Goal: Transaction & Acquisition: Purchase product/service

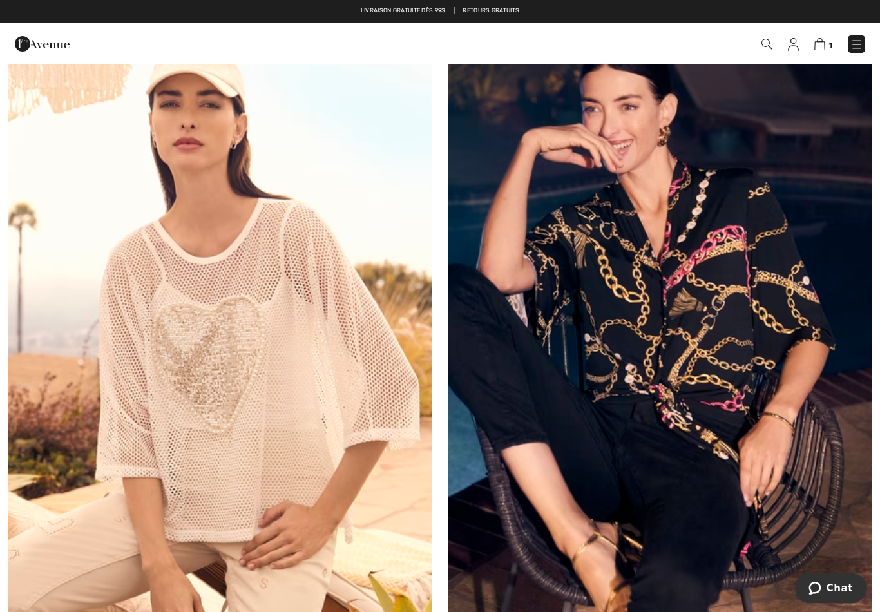
scroll to position [3694, 0]
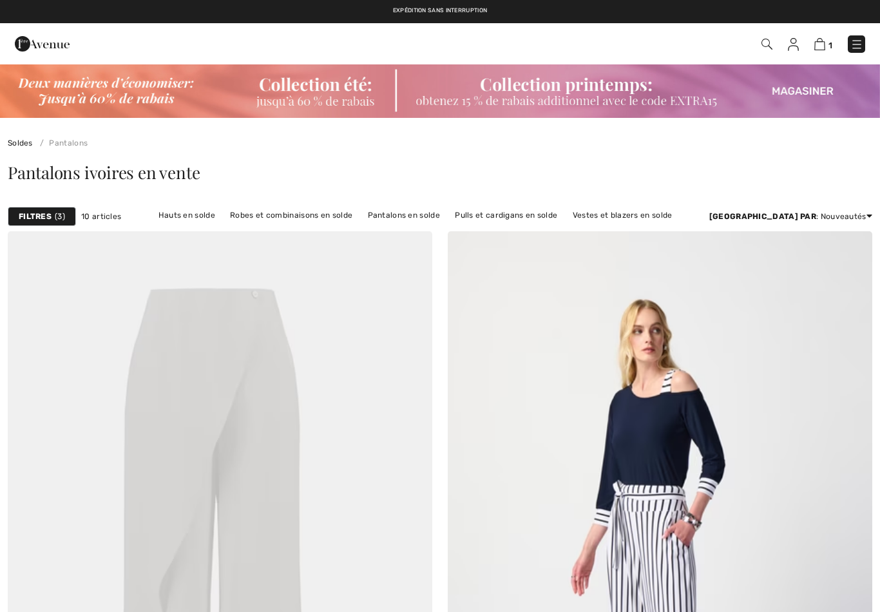
checkbox input "true"
click at [41, 219] on strong "Filtres" at bounding box center [35, 217] width 33 height 12
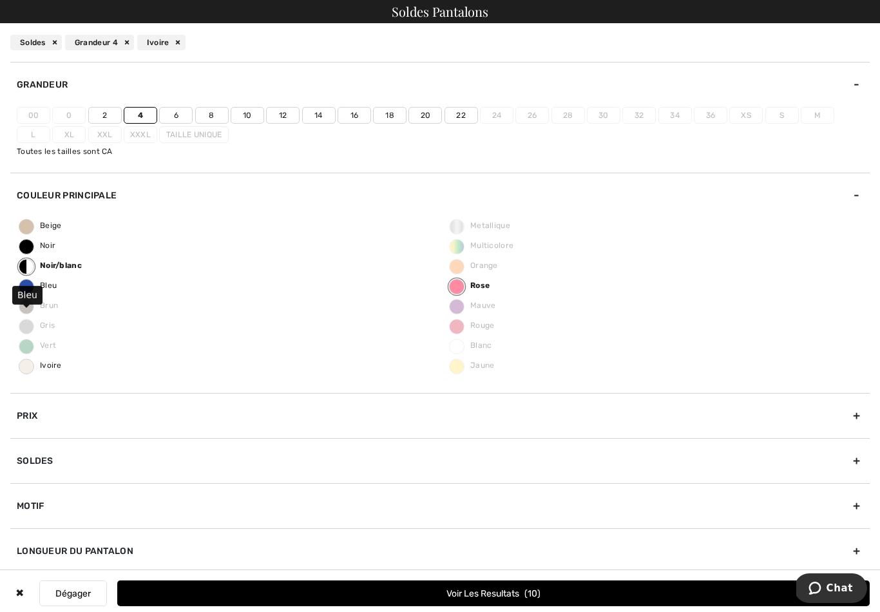
click at [52, 284] on span "Bleu" at bounding box center [37, 285] width 37 height 9
click at [0, 0] on input "Bleu" at bounding box center [0, 0] width 0 height 0
click at [101, 53] on div "4 Noir/blanc Bleu Rose Soldes" at bounding box center [440, 42] width 880 height 39
click at [106, 40] on div "Noir/blanc" at bounding box center [77, 42] width 66 height 15
click at [131, 45] on div "Rose" at bounding box center [113, 42] width 44 height 15
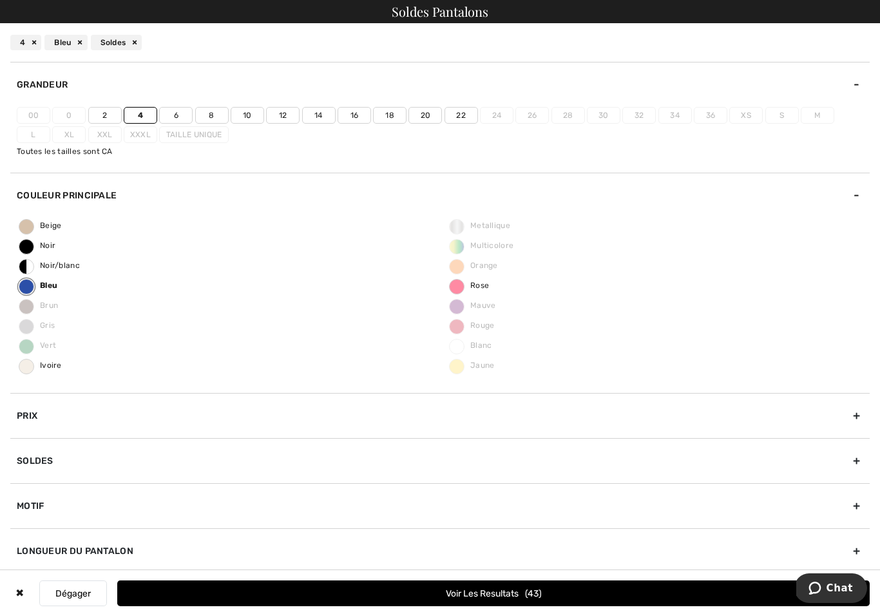
click at [502, 602] on button "Voir les resultats 43" at bounding box center [493, 594] width 753 height 26
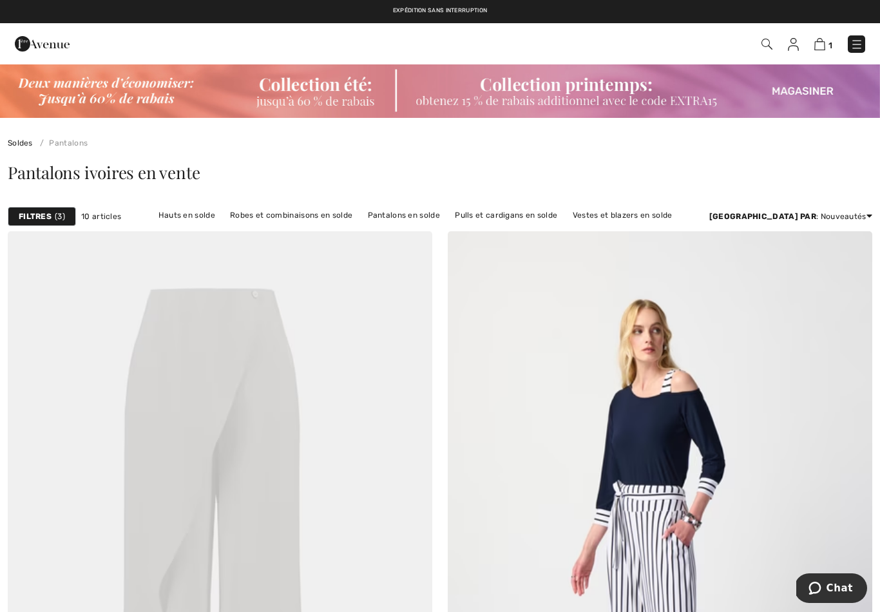
click at [56, 223] on div "Filtres 3" at bounding box center [42, 216] width 68 height 19
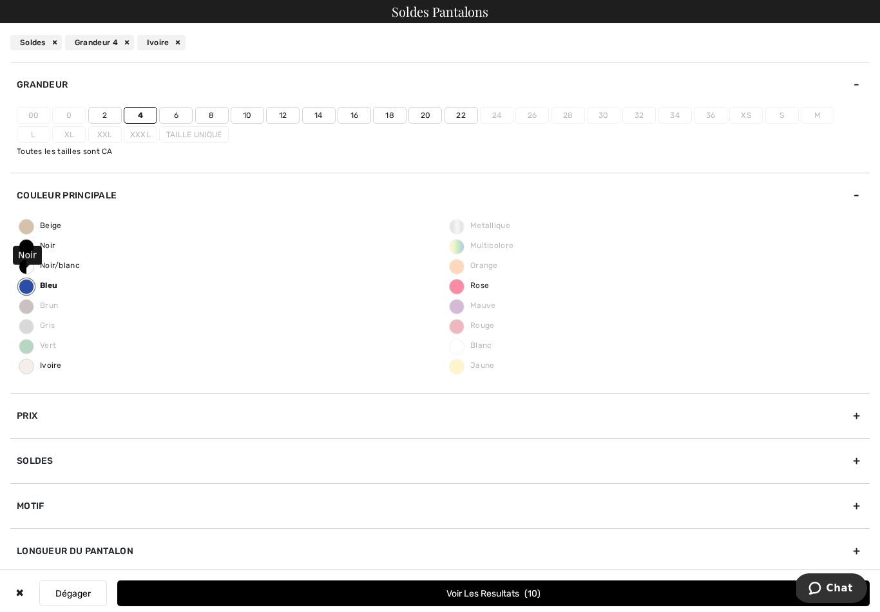
click at [47, 244] on span "Noir" at bounding box center [37, 245] width 36 height 9
click at [0, 0] on input "Noir" at bounding box center [0, 0] width 0 height 0
click at [32, 289] on label "Bleu" at bounding box center [26, 286] width 15 height 15
click at [0, 0] on input "Bleu" at bounding box center [0, 0] width 0 height 0
click at [123, 297] on div "Beige Noir Noir/blanc Bleu Brun Gris Vert Ivoire Metallique Multicolore Orange …" at bounding box center [440, 305] width 860 height 175
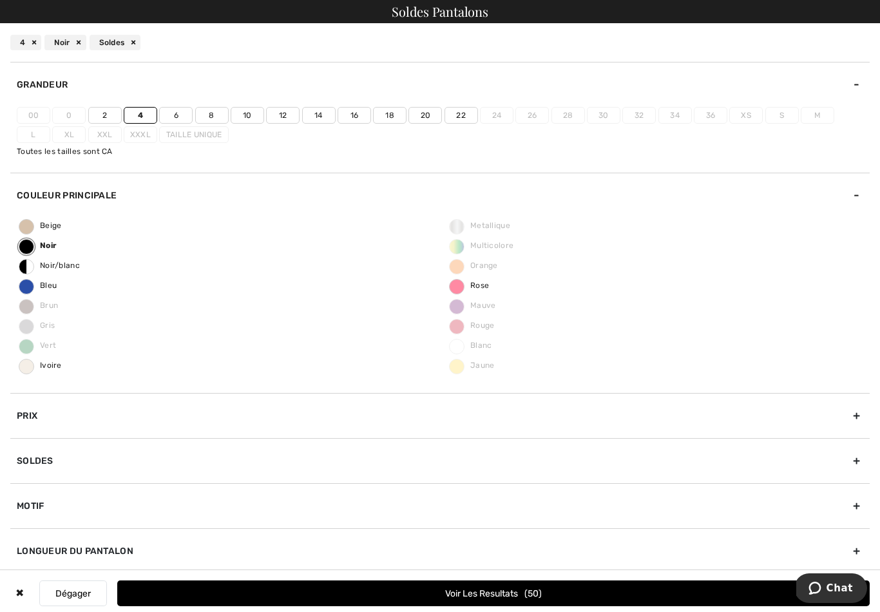
click at [514, 594] on button "Voir les resultats 50" at bounding box center [493, 594] width 753 height 26
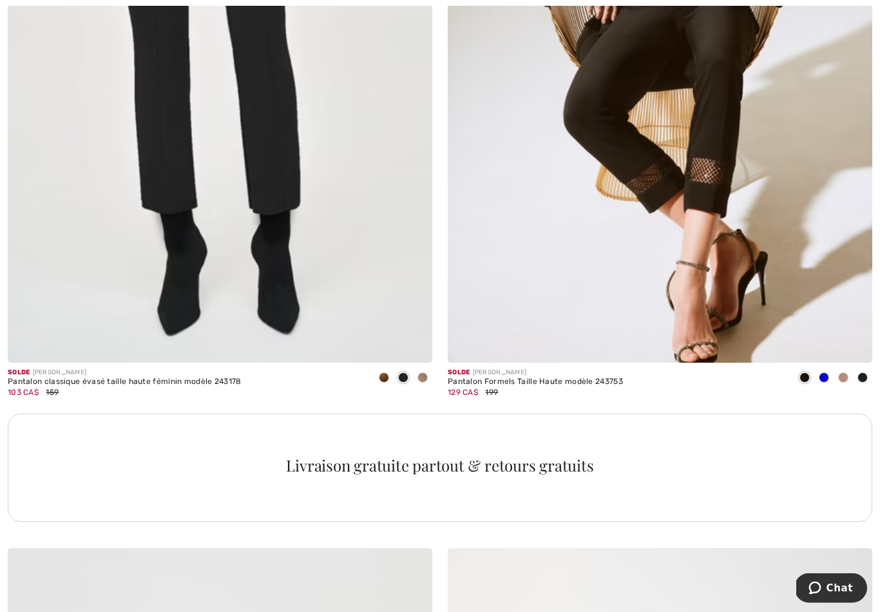
scroll to position [3945, 0]
click at [280, 150] on img at bounding box center [220, 43] width 425 height 637
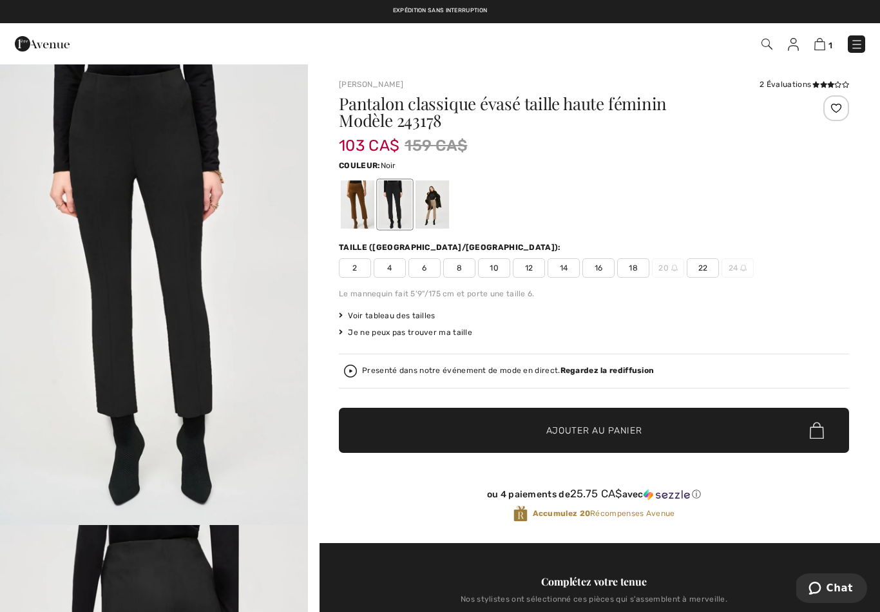
click at [392, 275] on span "4" at bounding box center [390, 267] width 32 height 19
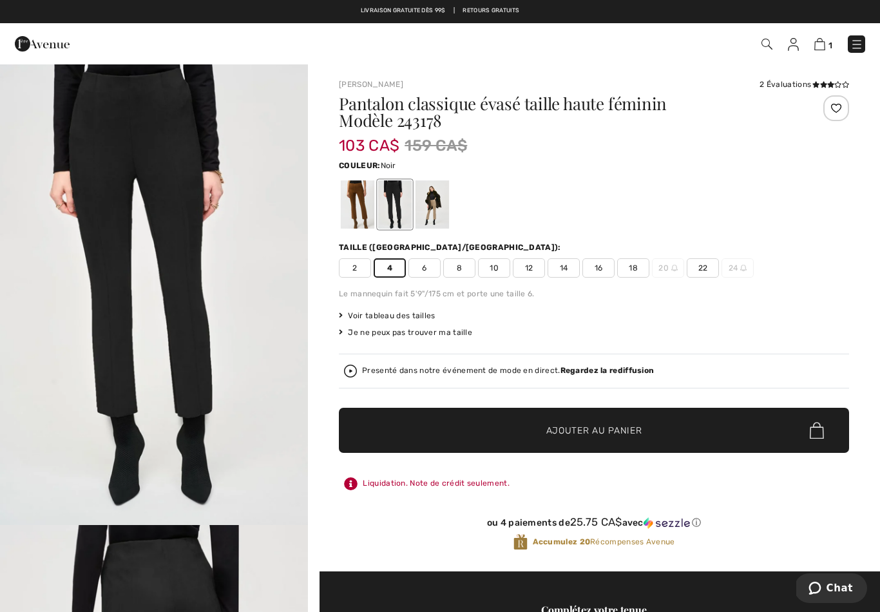
click at [593, 433] on span "Ajouter au panier" at bounding box center [594, 431] width 96 height 14
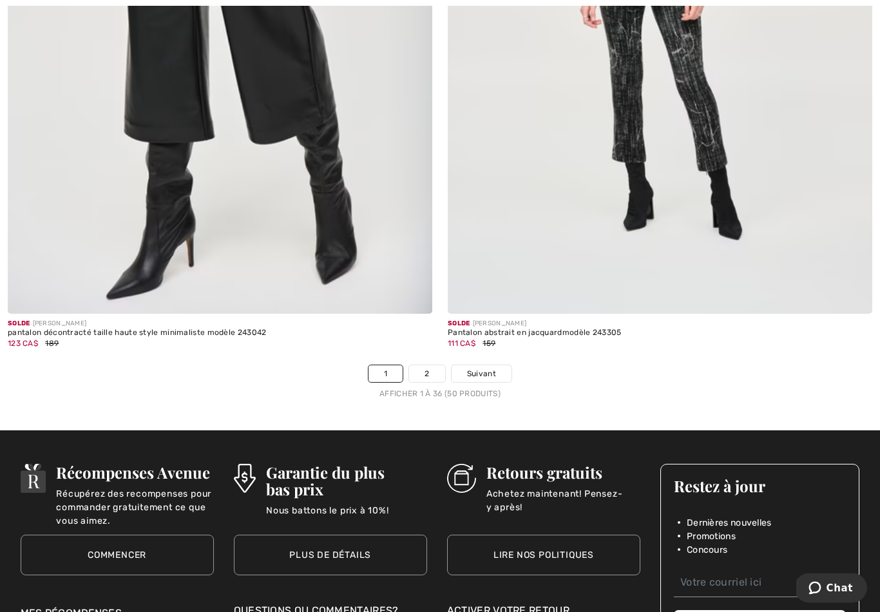
scroll to position [12516, 0]
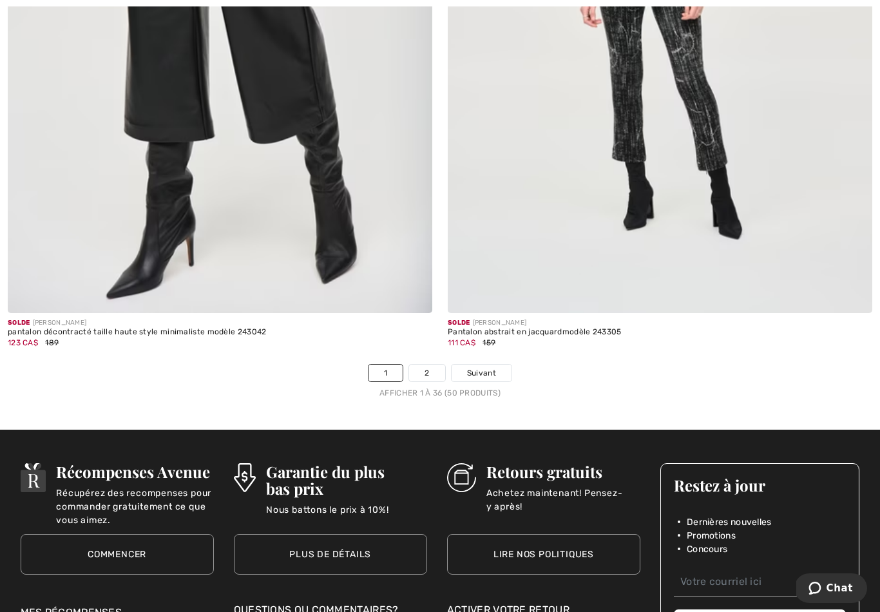
click at [433, 371] on link "2" at bounding box center [426, 373] width 35 height 17
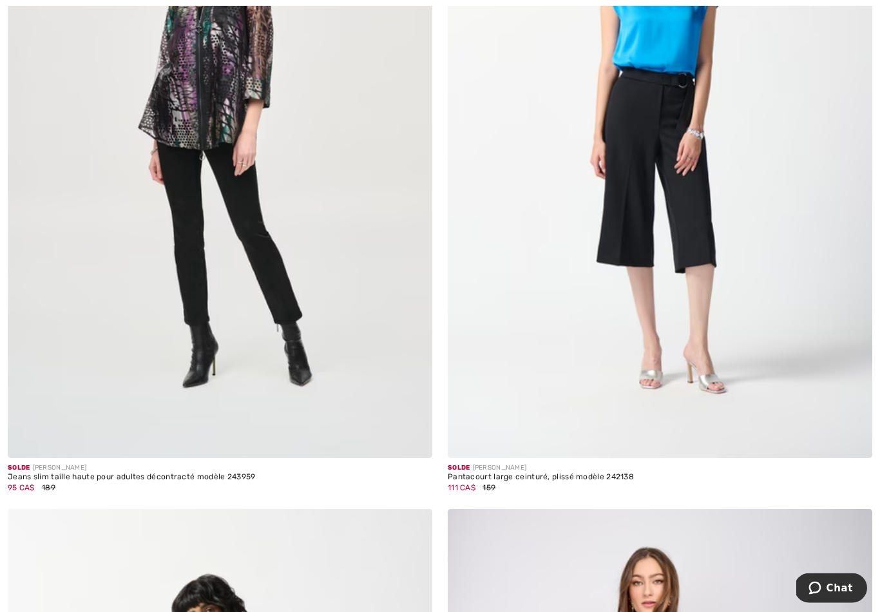
scroll to position [1099, 0]
click at [281, 272] on img at bounding box center [220, 139] width 425 height 637
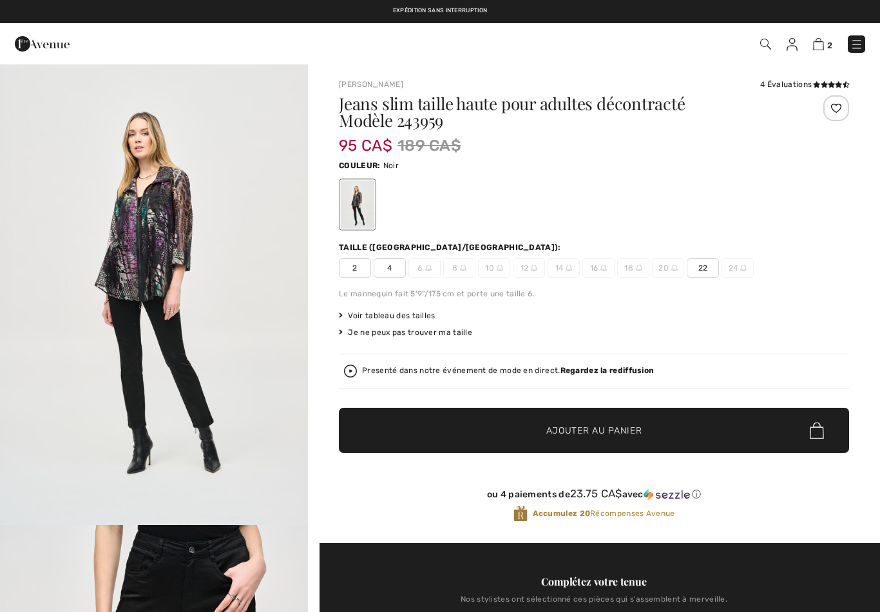
checkbox input "true"
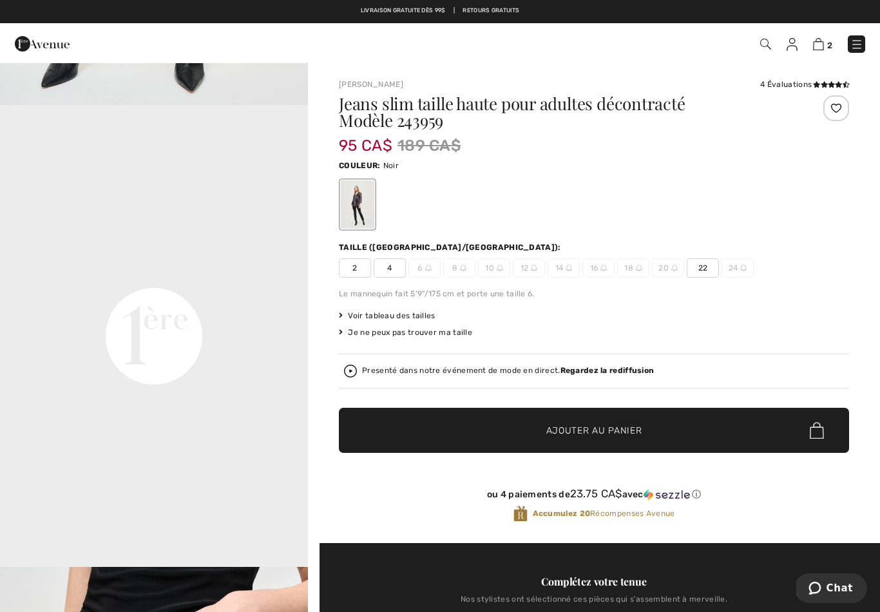
scroll to position [871, 0]
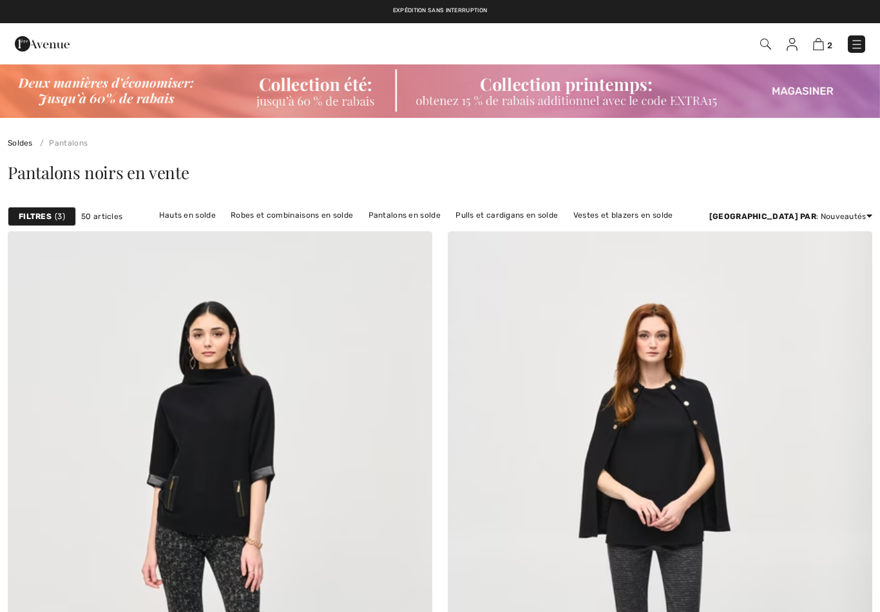
checkbox input "true"
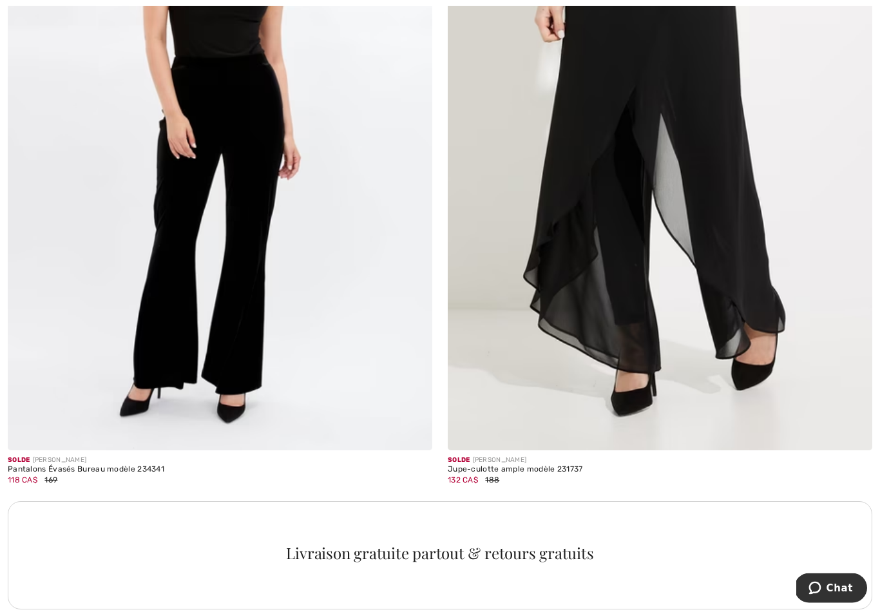
scroll to position [3857, 0]
click at [695, 197] on img at bounding box center [660, 131] width 425 height 637
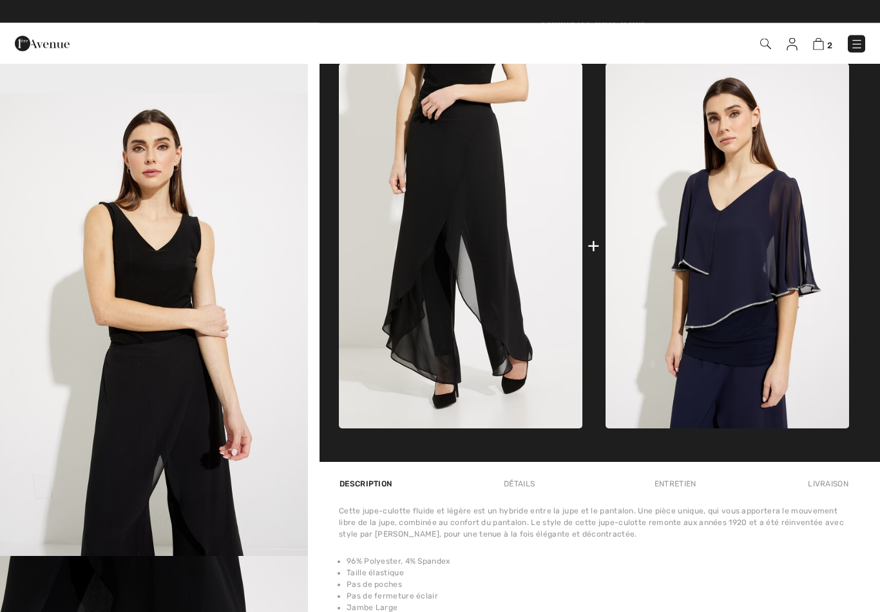
scroll to position [494, 0]
click at [726, 241] on img at bounding box center [728, 245] width 244 height 365
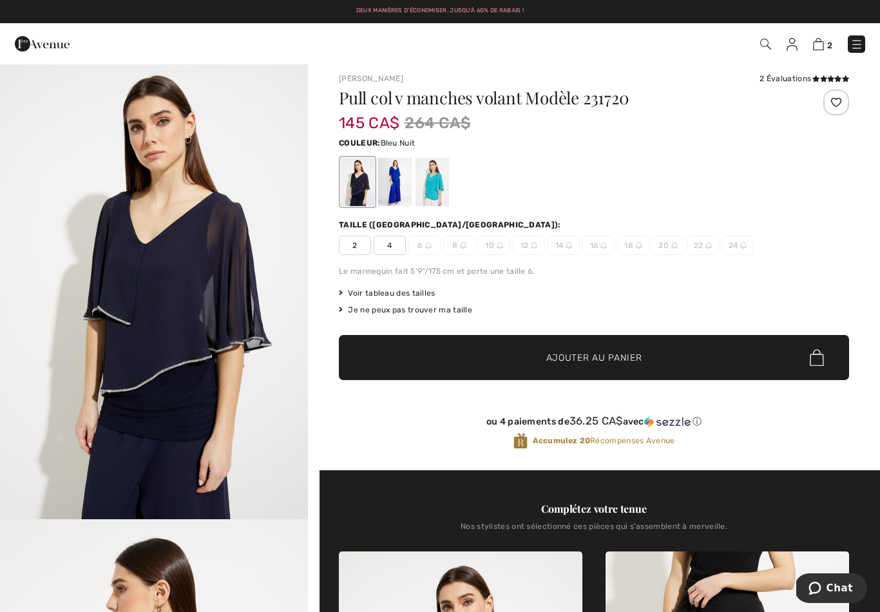
scroll to position [5, 0]
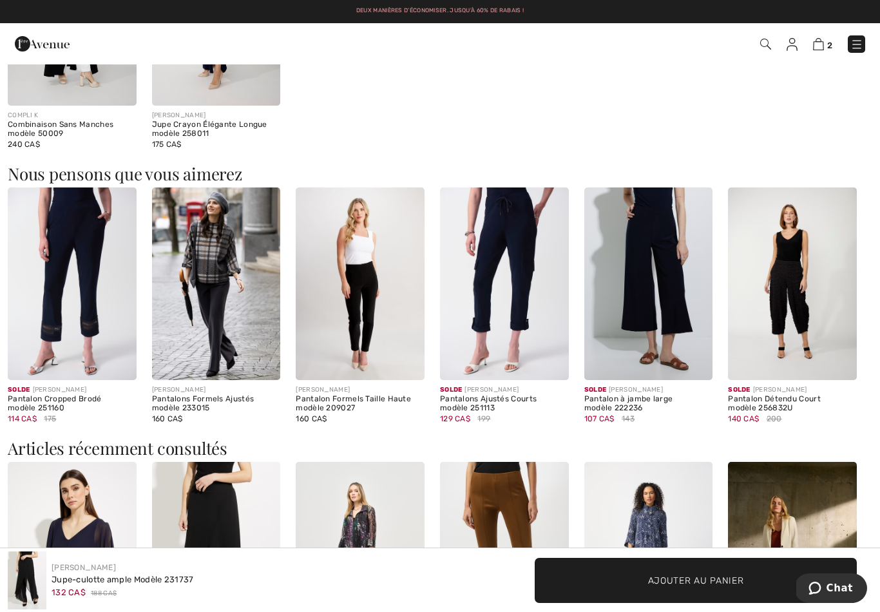
scroll to position [1410, 0]
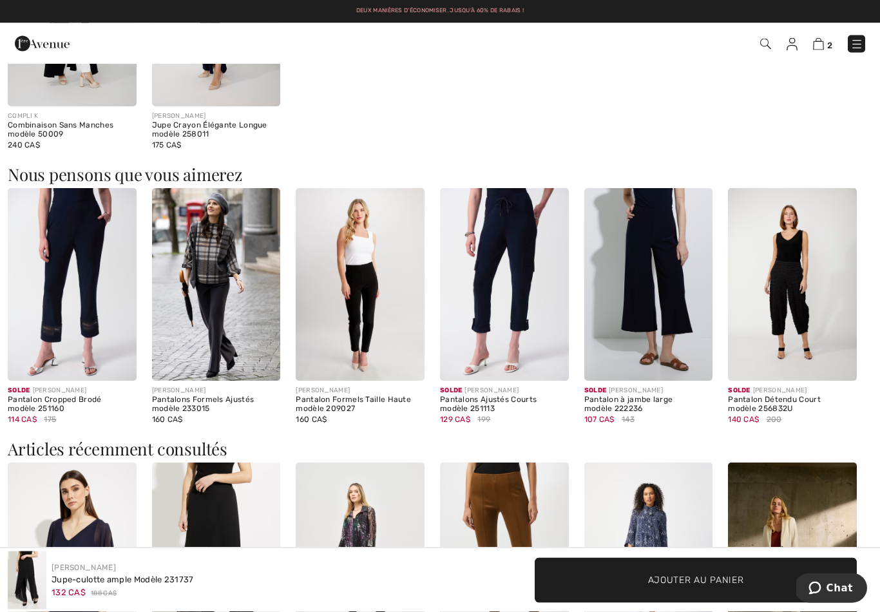
click at [822, 44] on img at bounding box center [818, 44] width 11 height 12
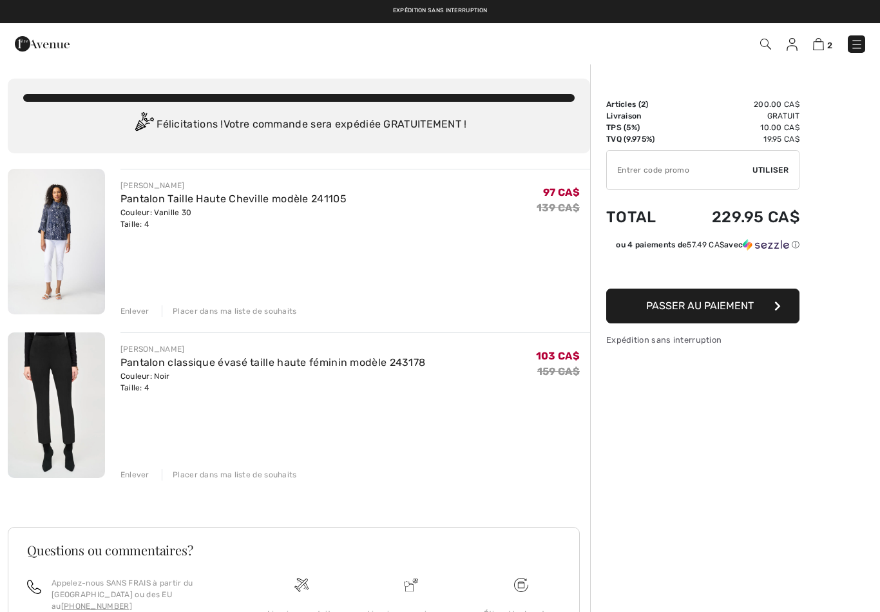
click at [142, 313] on div "Enlever" at bounding box center [134, 311] width 29 height 12
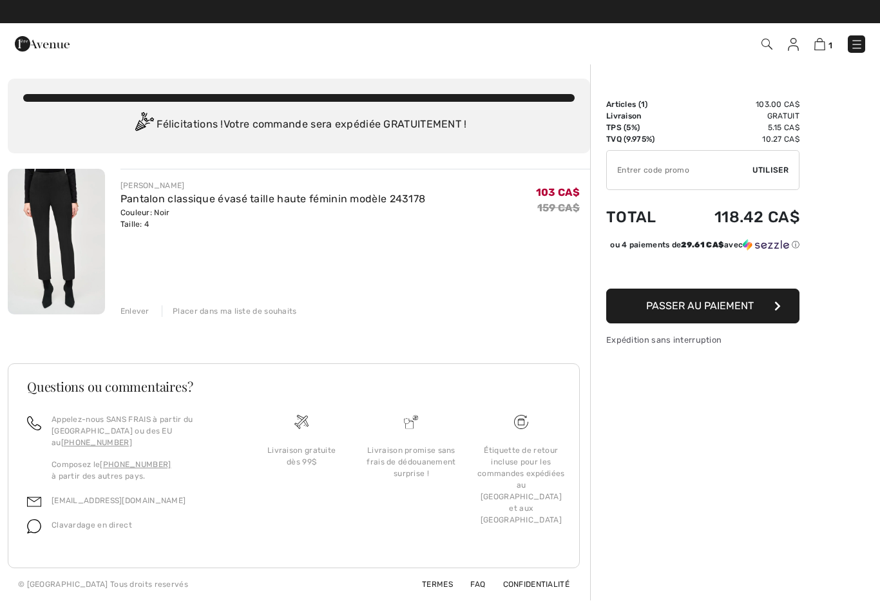
click at [144, 320] on div "[PERSON_NAME] classique évasé taille haute féminin modèle 243178 Couleur: Noir …" at bounding box center [299, 385] width 583 height 432
click at [136, 316] on div "Enlever" at bounding box center [134, 311] width 29 height 12
